Goal: Find specific page/section: Find specific page/section

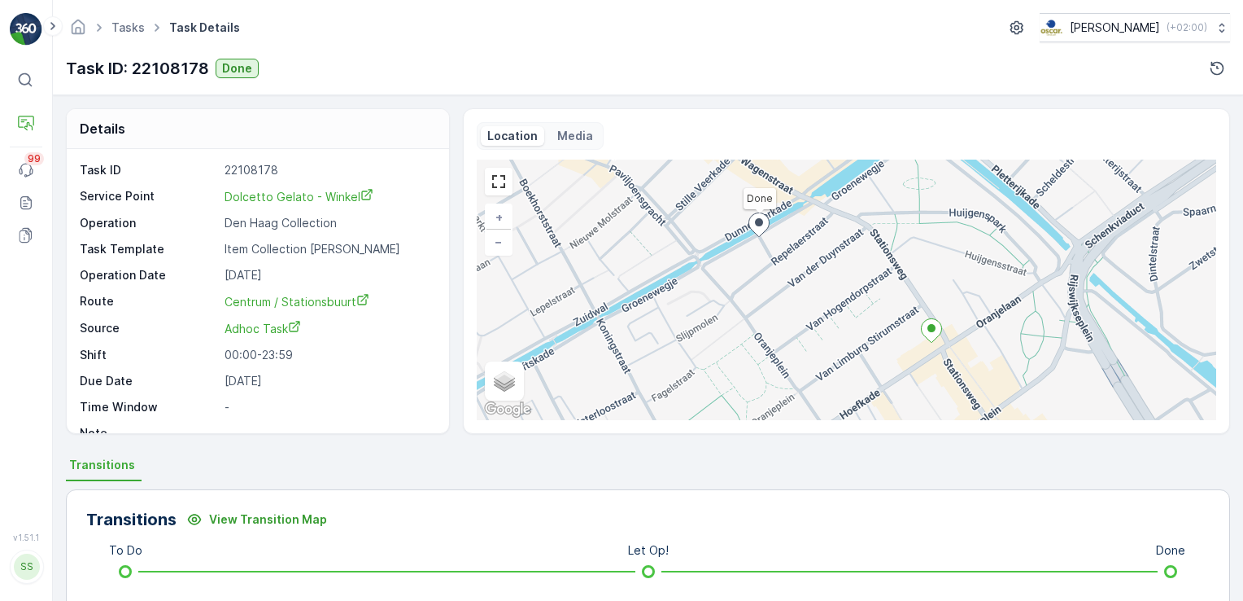
scroll to position [3, 0]
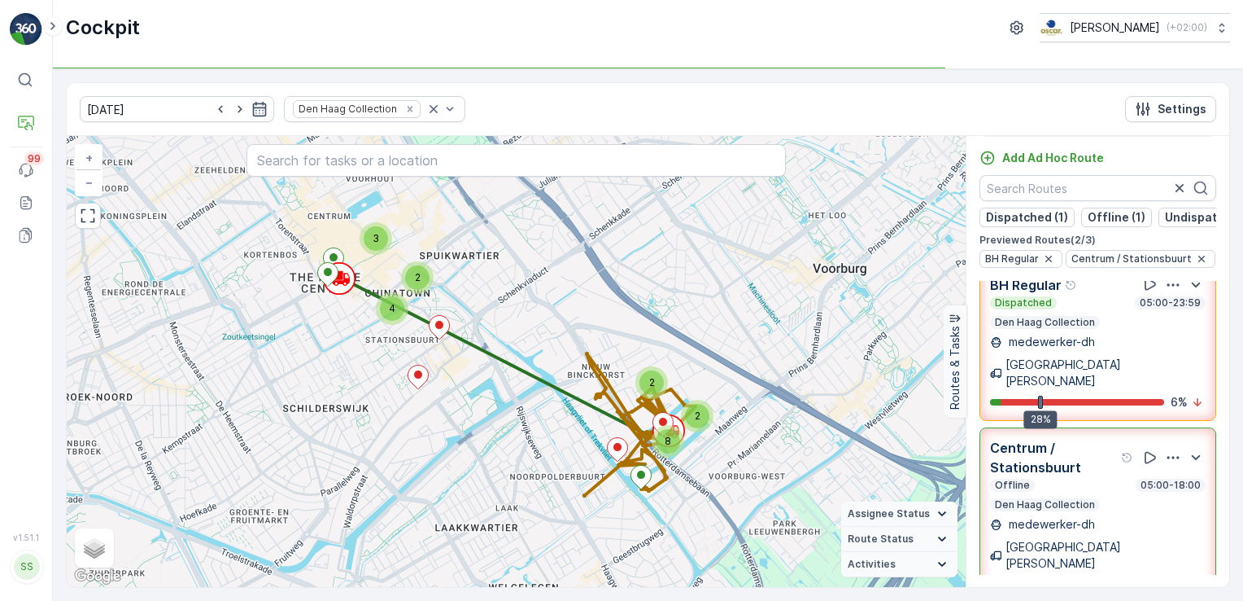
scroll to position [15, 0]
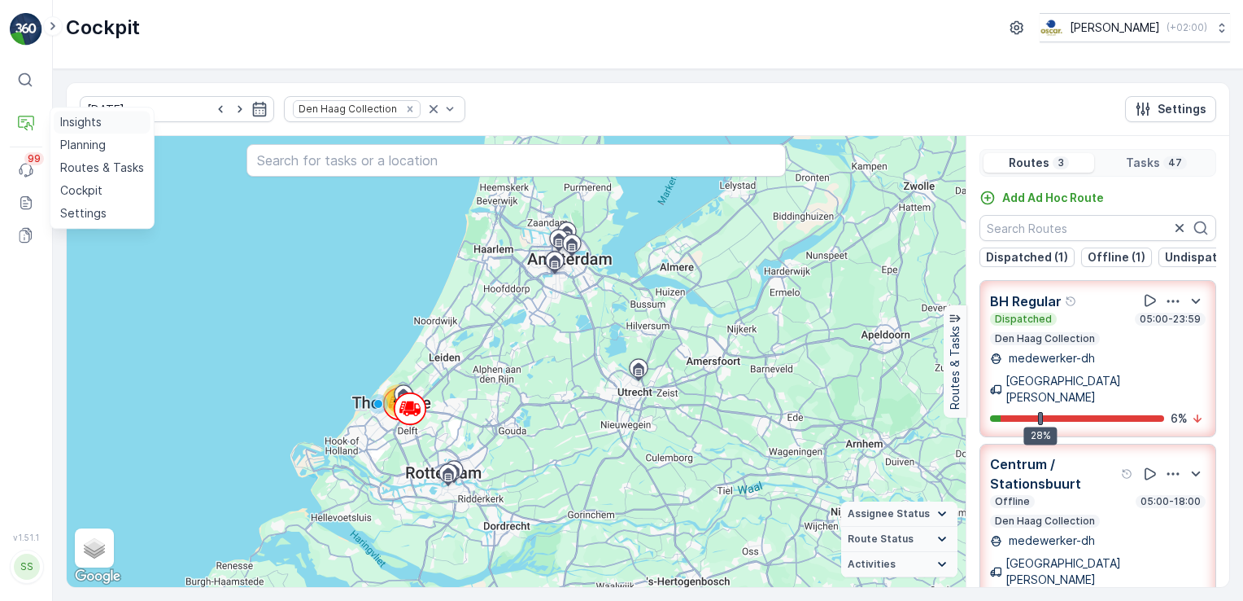
click at [81, 116] on p "Insights" at bounding box center [81, 122] width 42 height 16
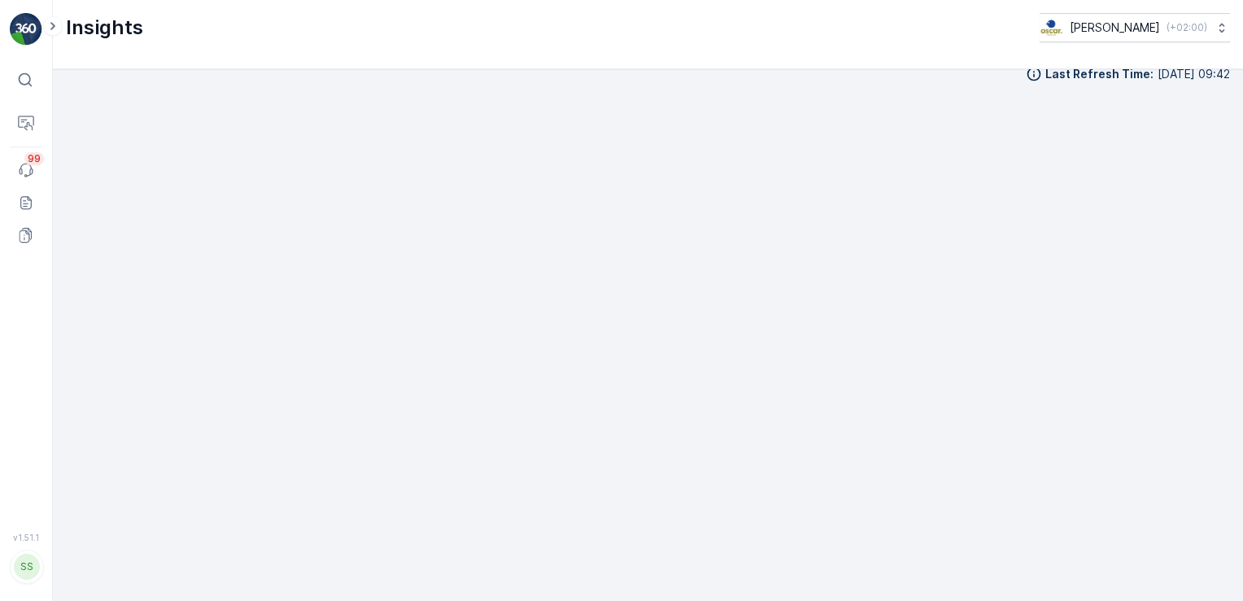
scroll to position [17, 0]
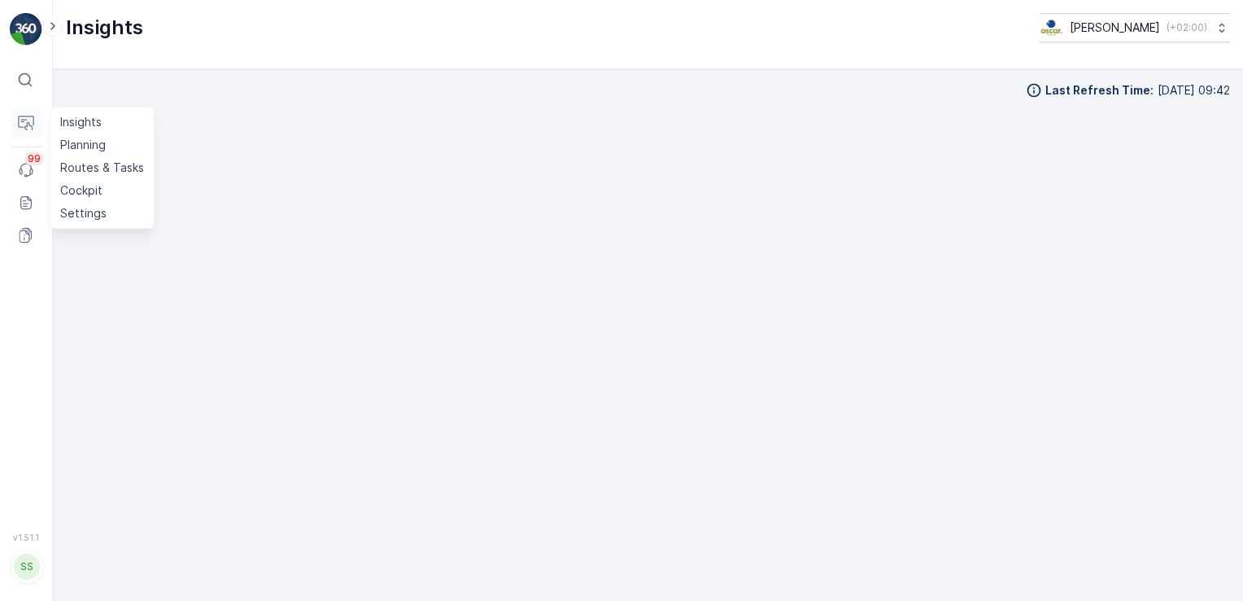
click at [24, 119] on icon at bounding box center [24, 119] width 7 height 1
